Goal: Information Seeking & Learning: Learn about a topic

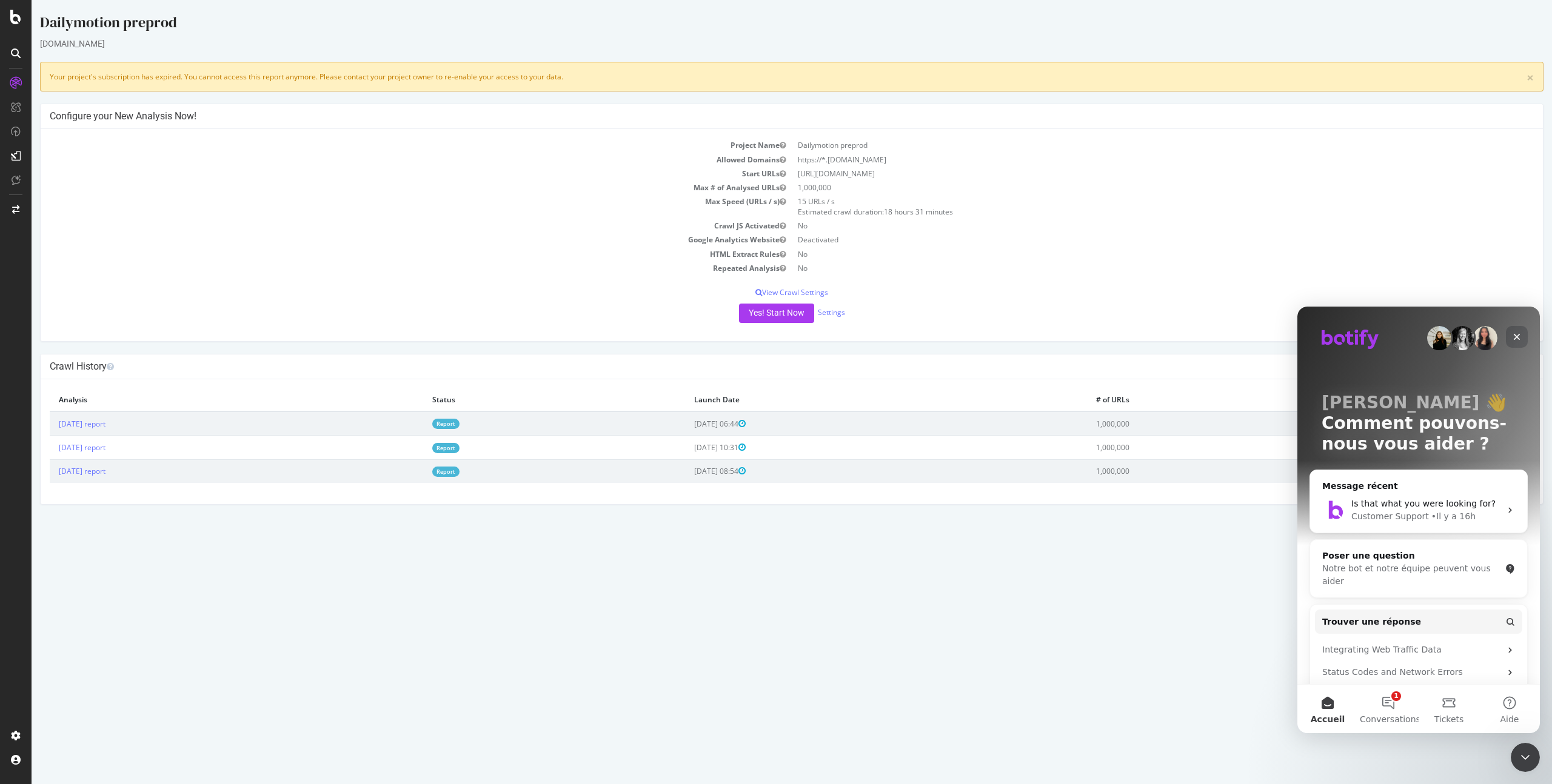
click at [1517, 332] on icon "Fermer" at bounding box center [1516, 336] width 10 height 10
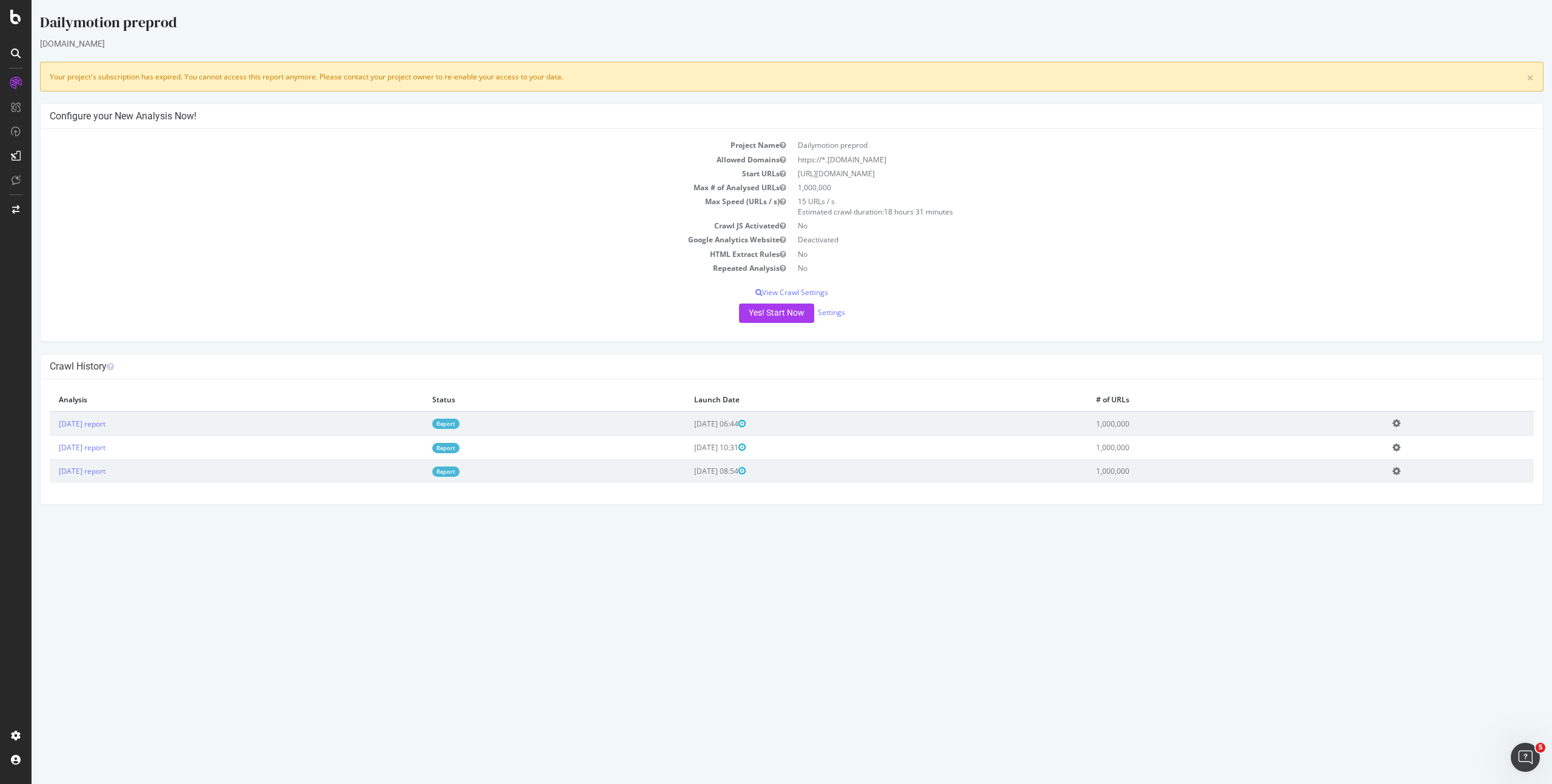
click at [460, 422] on link "Report" at bounding box center [446, 424] width 27 height 10
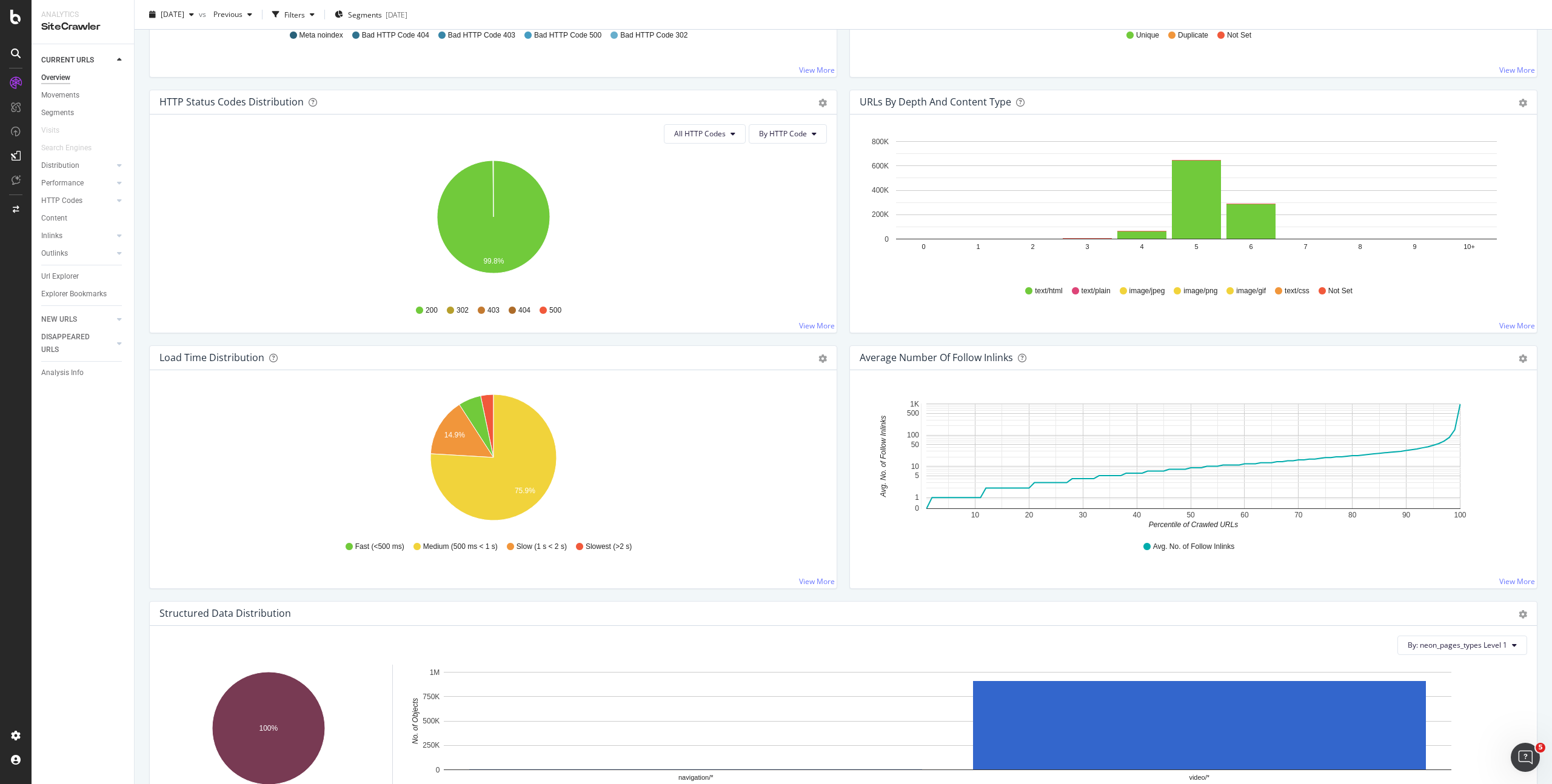
scroll to position [599, 0]
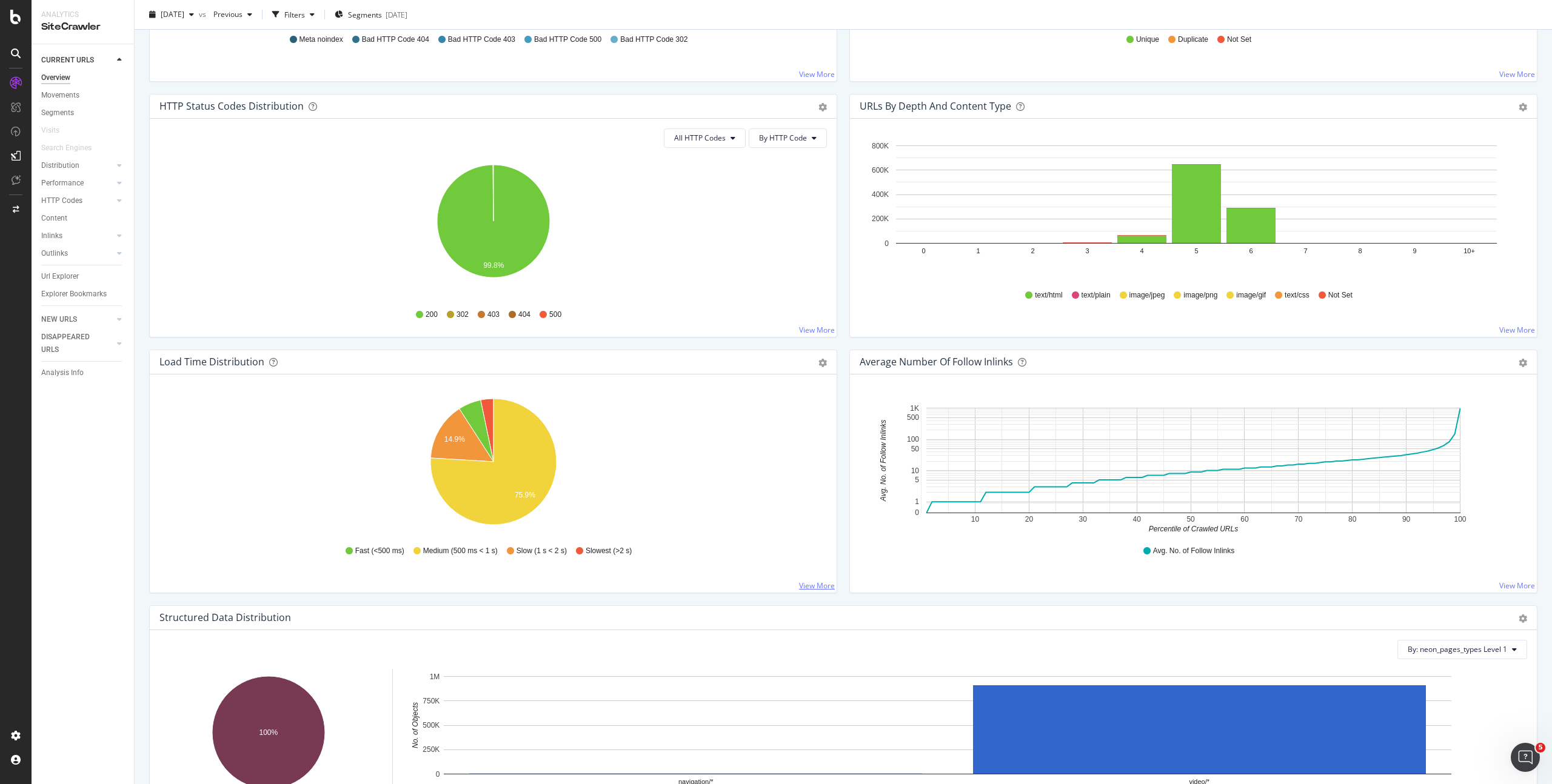
click at [816, 586] on link "View More" at bounding box center [816, 586] width 36 height 10
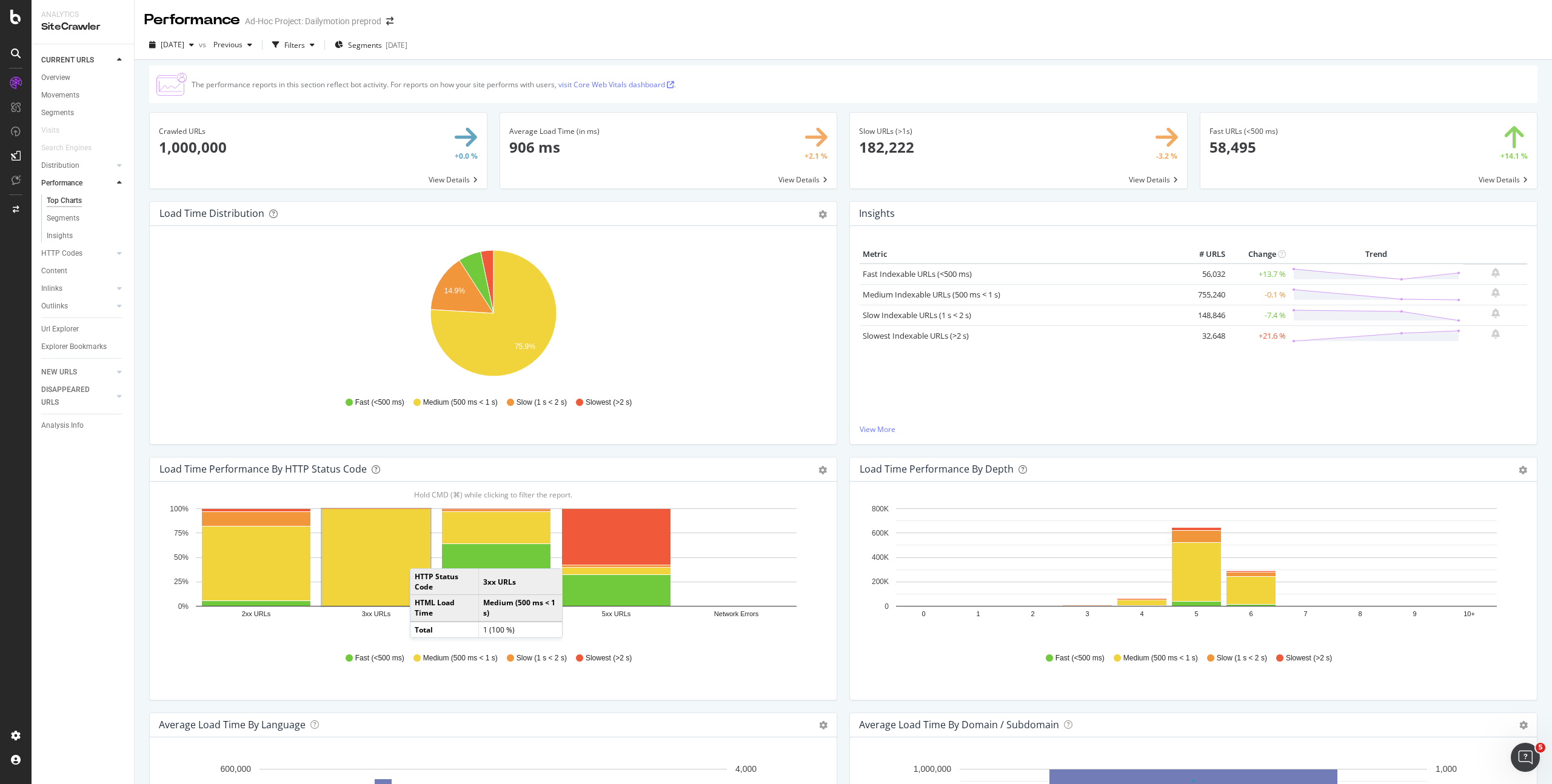
click at [1153, 43] on div "[DATE] vs Previous Filters Segments [DATE]" at bounding box center [843, 47] width 1417 height 24
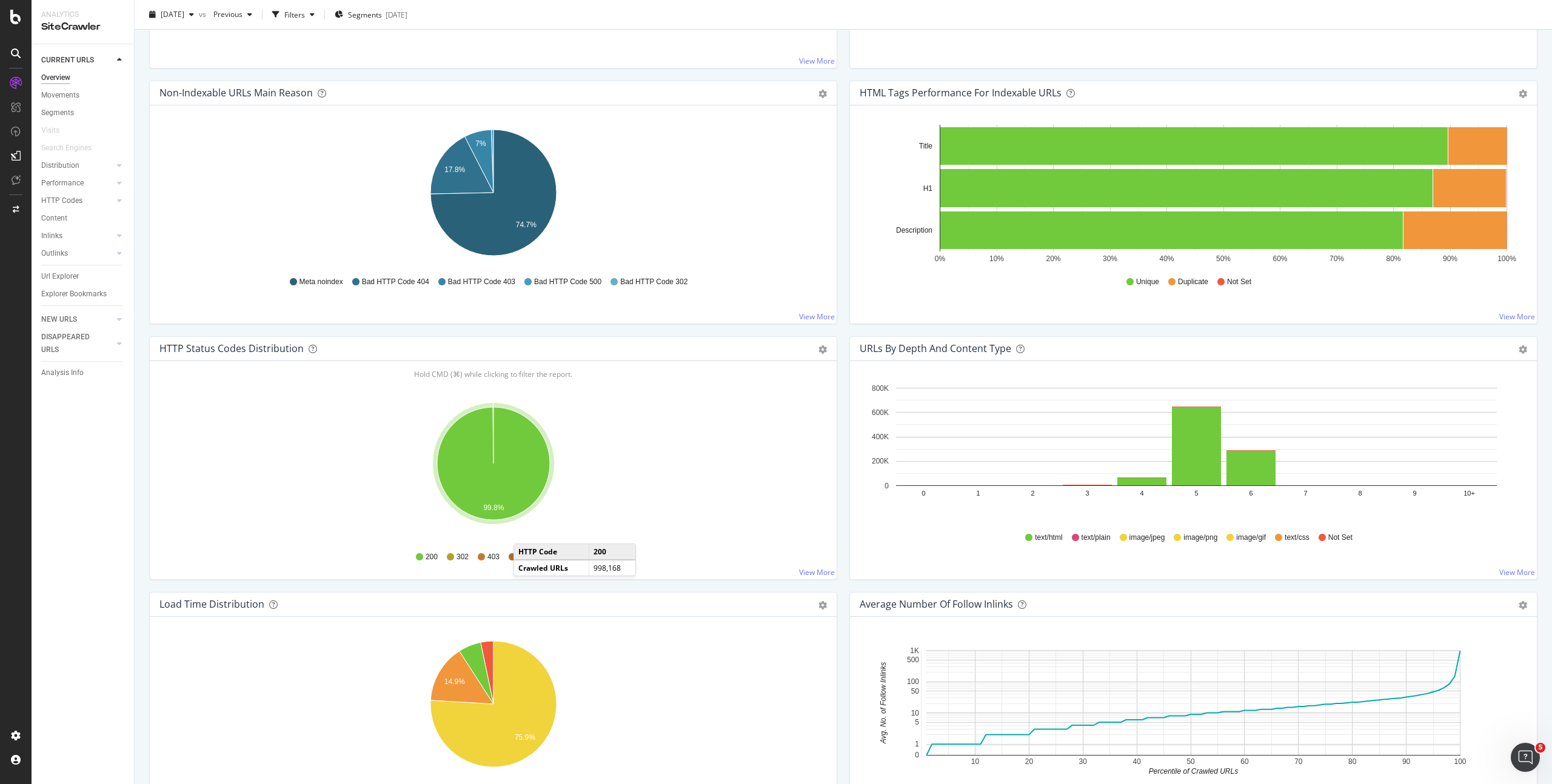
scroll to position [450, 0]
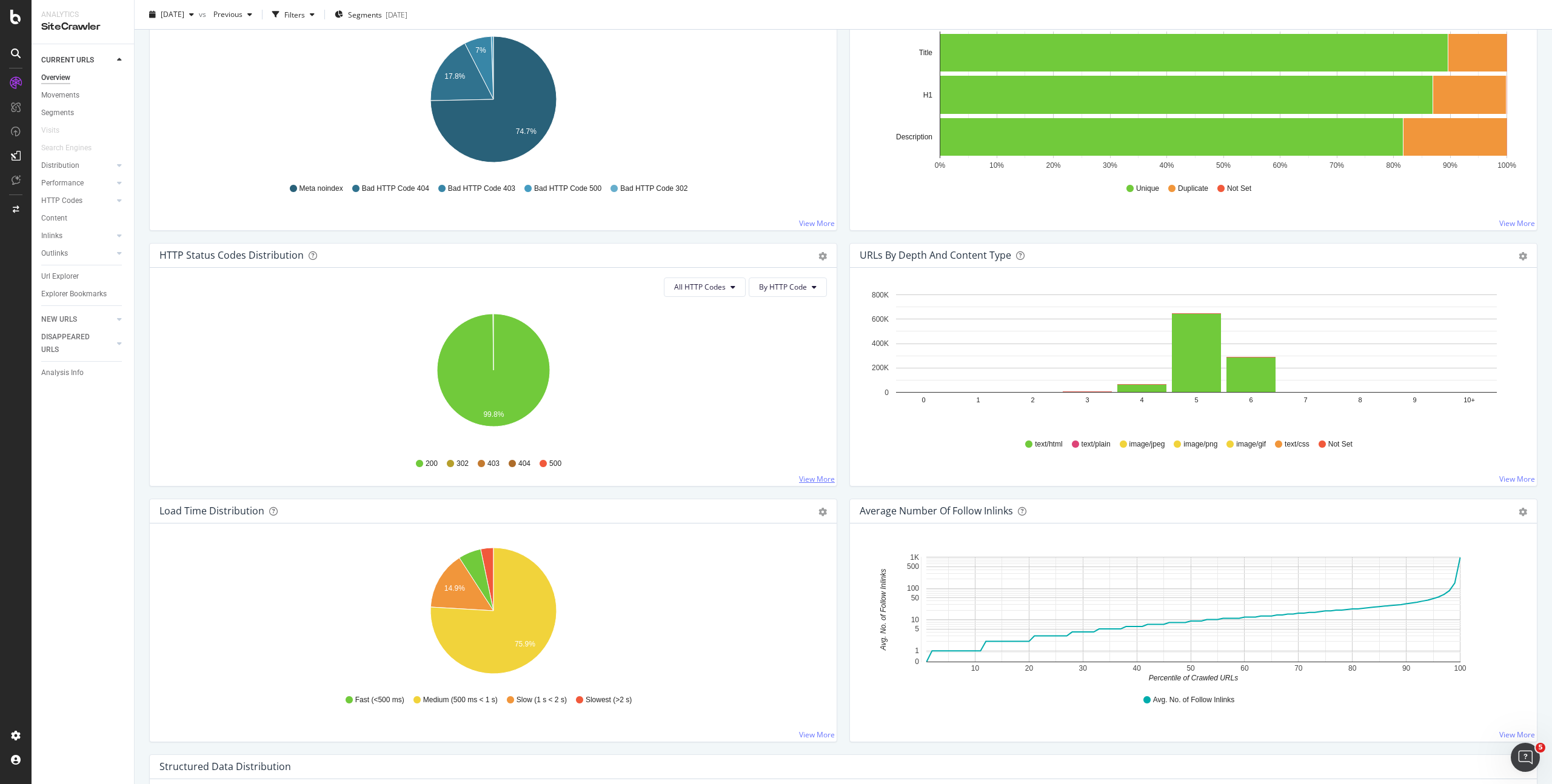
click at [805, 478] on link "View More" at bounding box center [816, 479] width 36 height 10
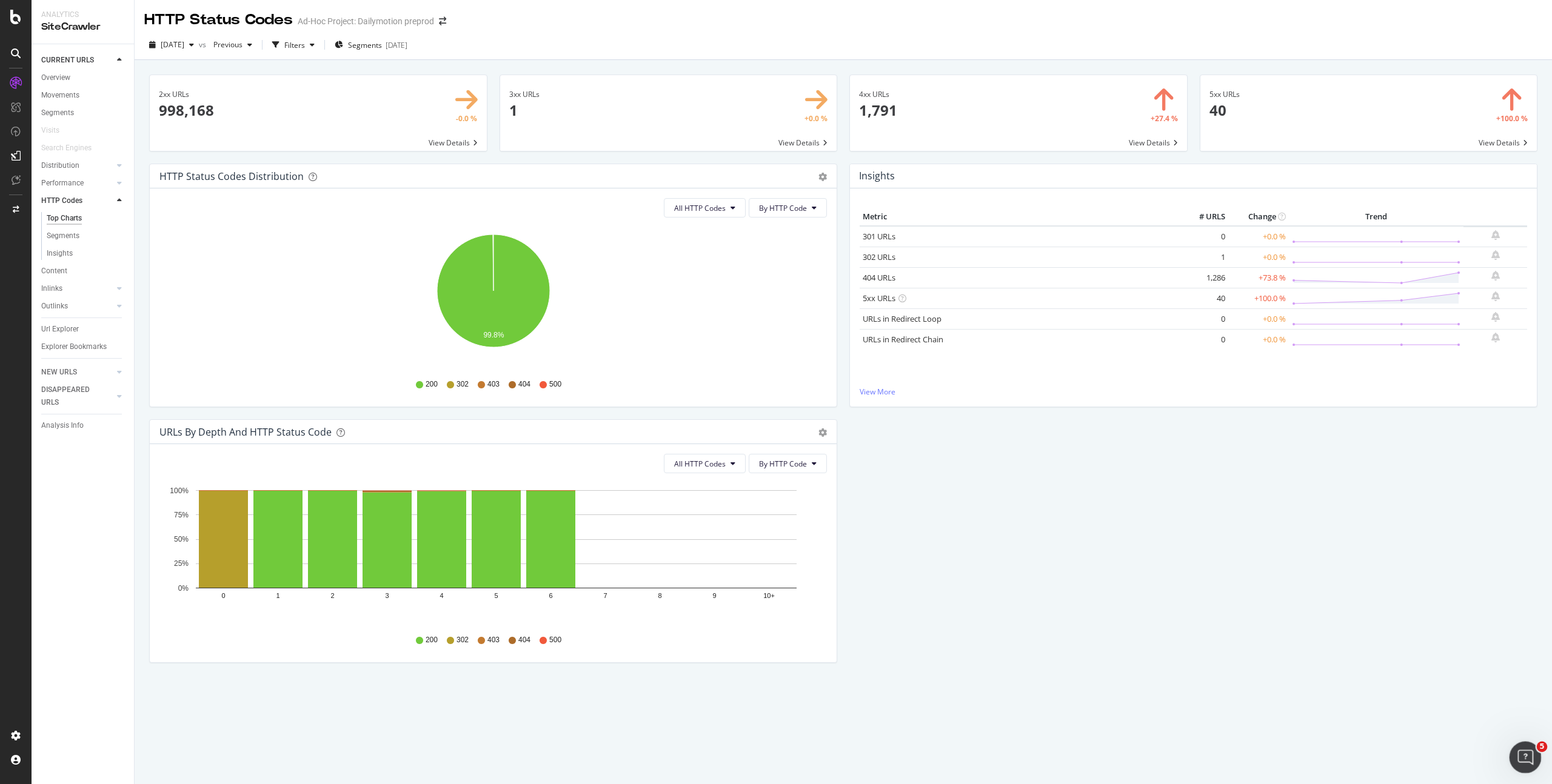
click at [1523, 758] on icon "Ouvrir le Messenger Intercom" at bounding box center [1523, 755] width 9 height 10
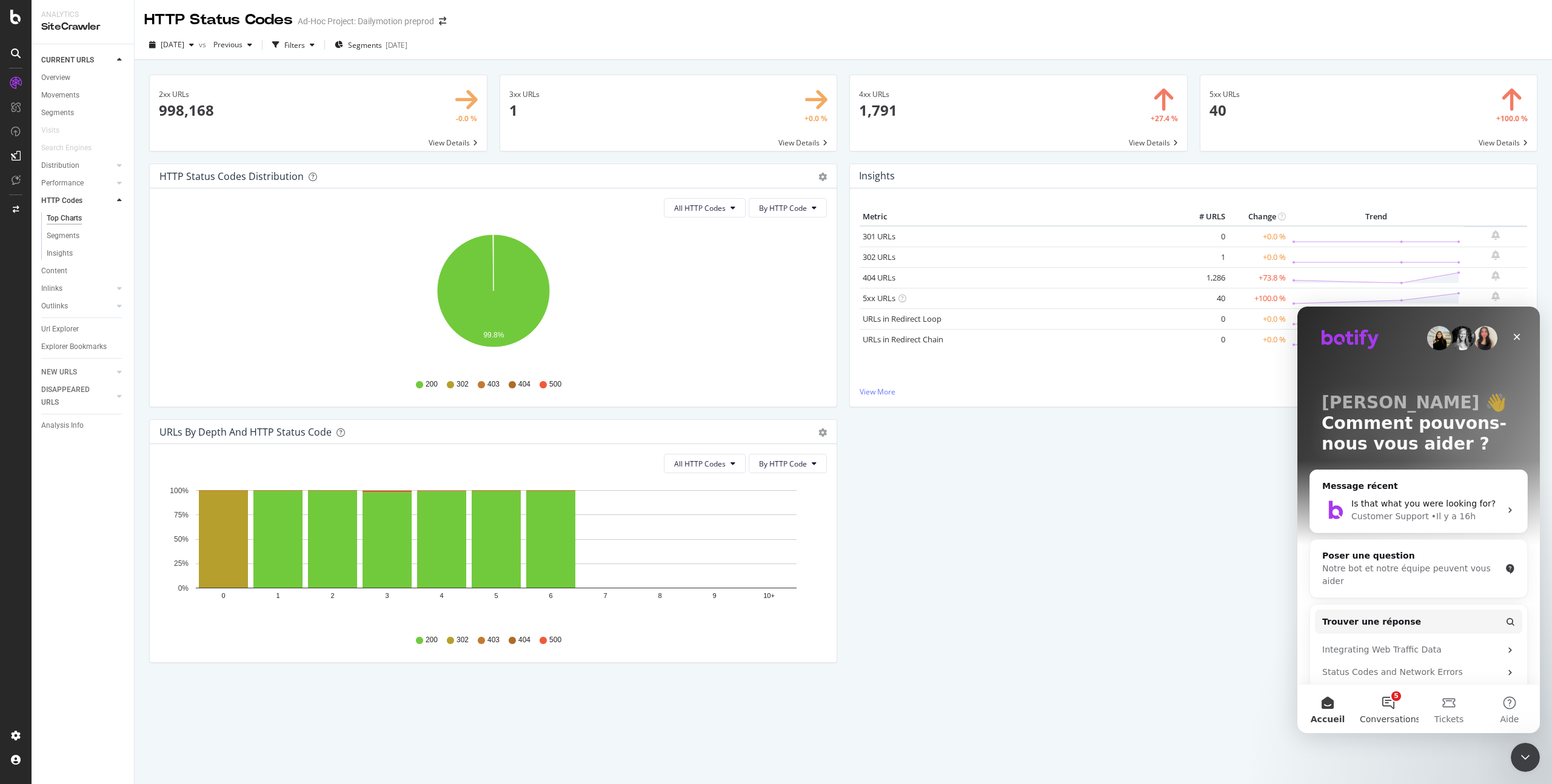
click at [1383, 697] on button "5 Conversations" at bounding box center [1388, 709] width 61 height 48
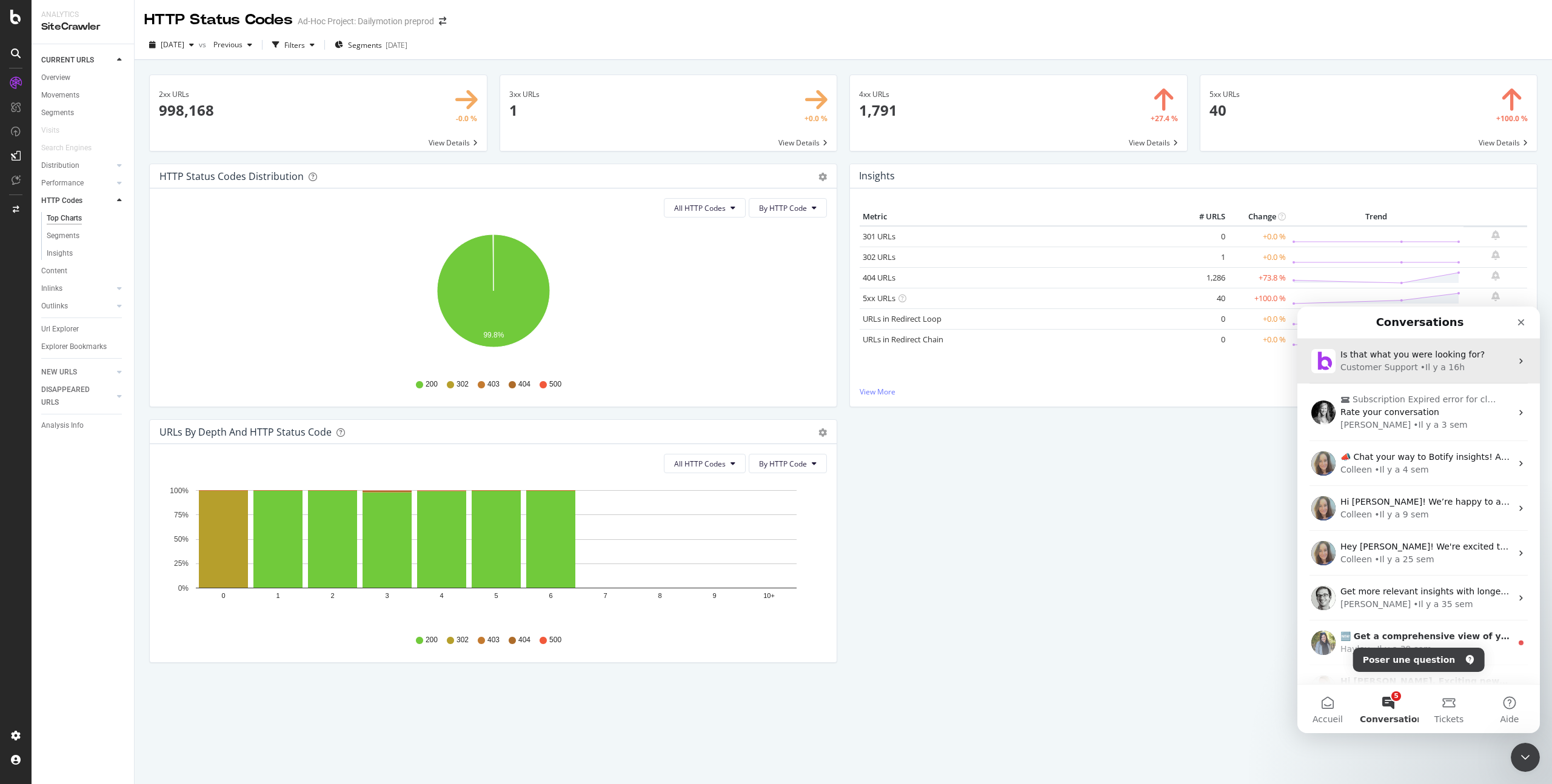
click at [1406, 366] on div "Customer Support" at bounding box center [1379, 367] width 78 height 12
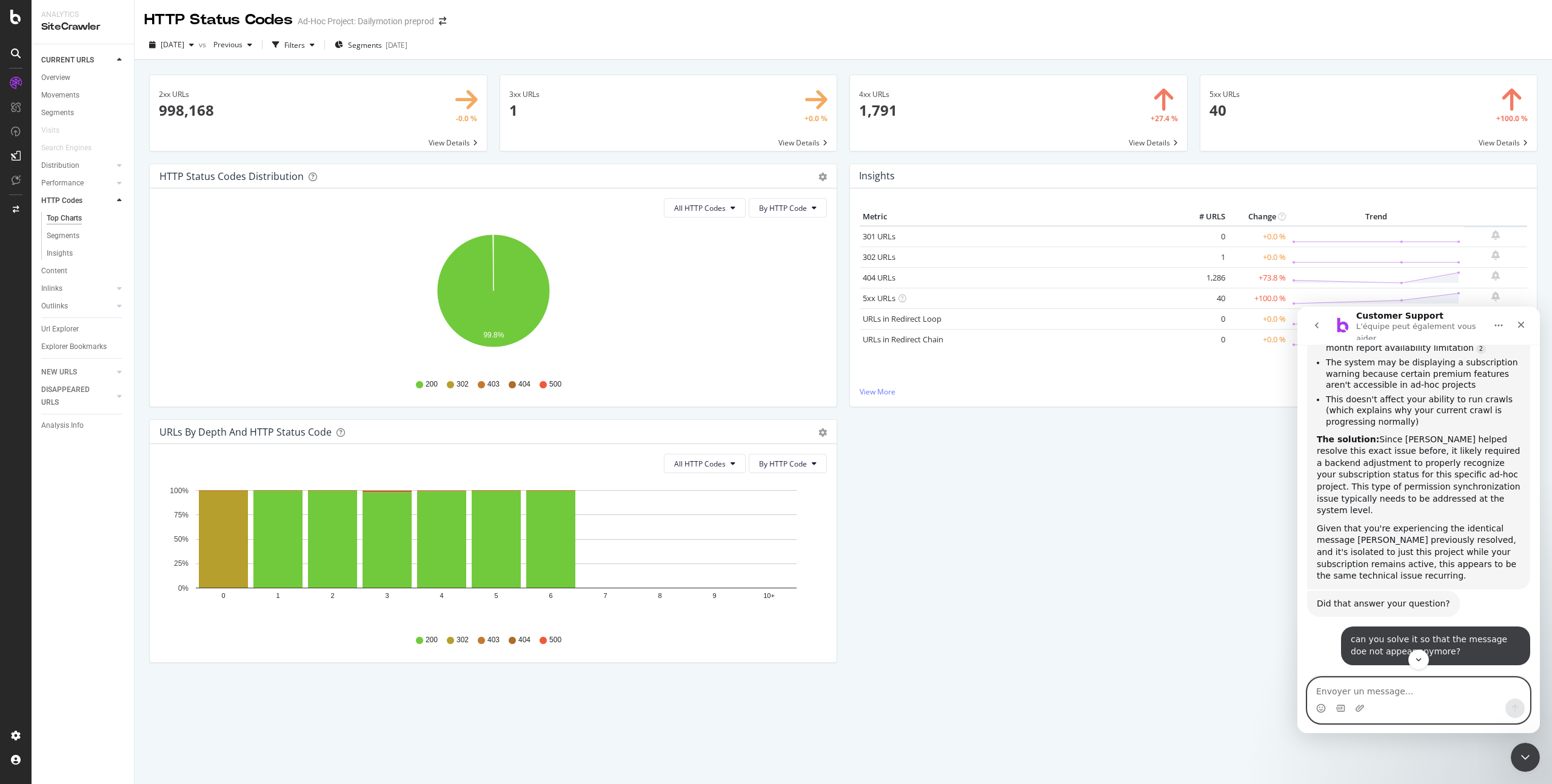
scroll to position [3554, 0]
